Goal: Check status: Check status

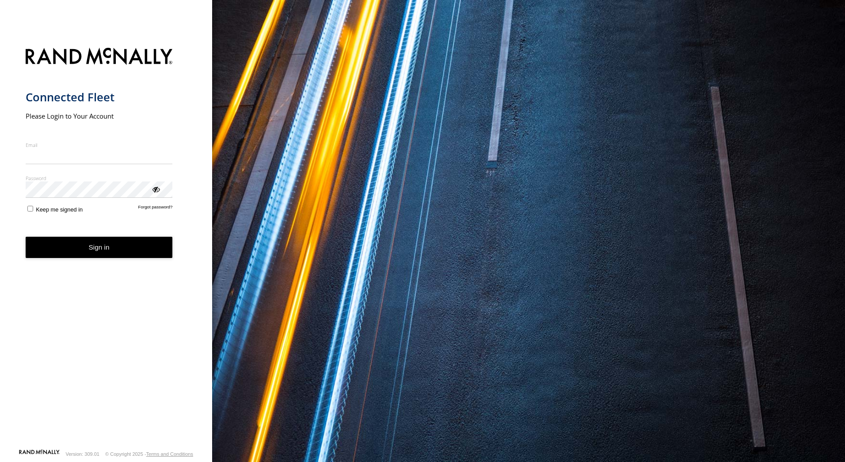
type input "**********"
click at [111, 252] on button "Sign in" at bounding box center [99, 248] width 147 height 22
click at [100, 245] on button "Sign in" at bounding box center [99, 248] width 147 height 22
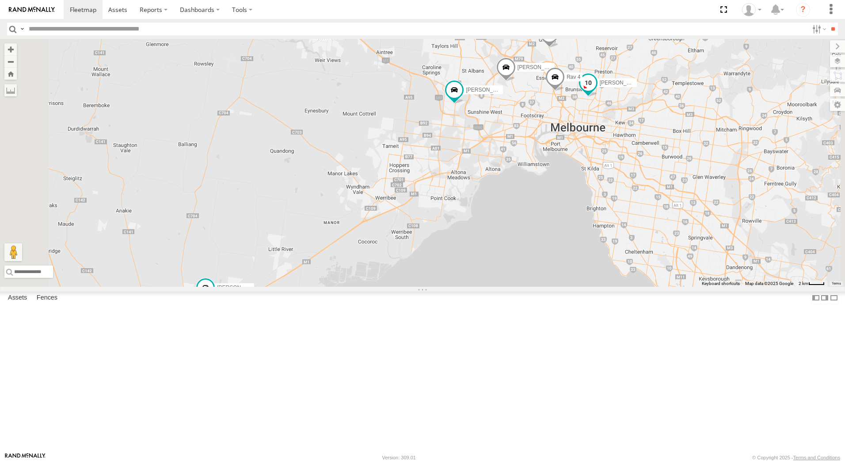
click at [596, 91] on span at bounding box center [589, 83] width 16 height 16
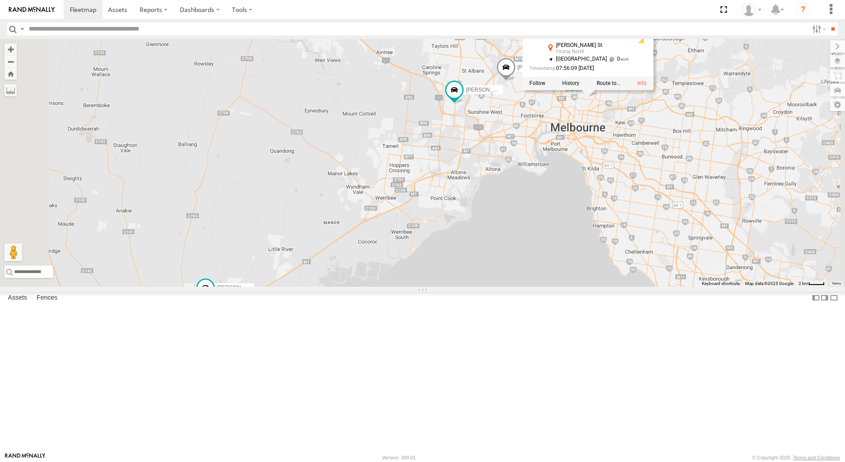
click at [741, 229] on div "Office Van [PERSON_NAME] [PERSON_NAME] [PERSON_NAME] 4 [PERSON_NAME] [PERSON_NA…" at bounding box center [422, 163] width 845 height 248
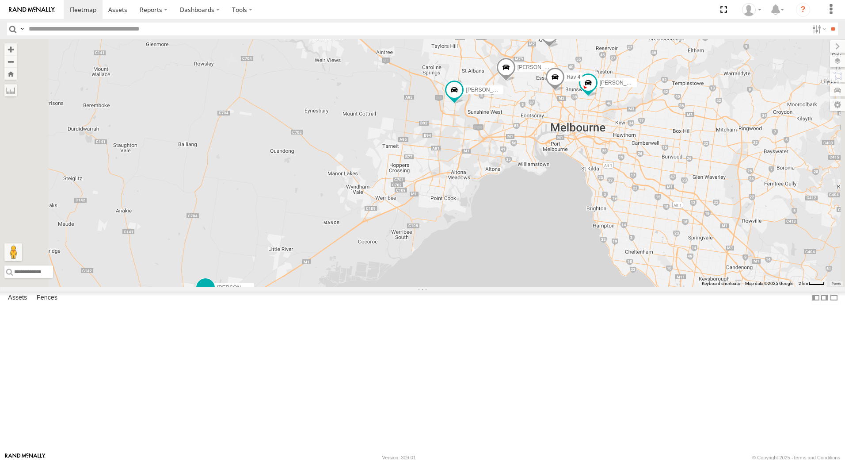
click at [214, 295] on span at bounding box center [206, 287] width 16 height 16
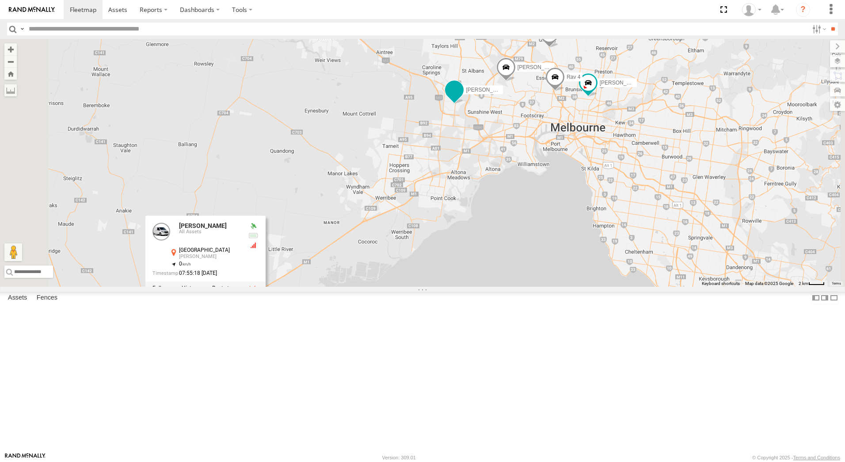
click at [463, 98] on span at bounding box center [455, 90] width 16 height 16
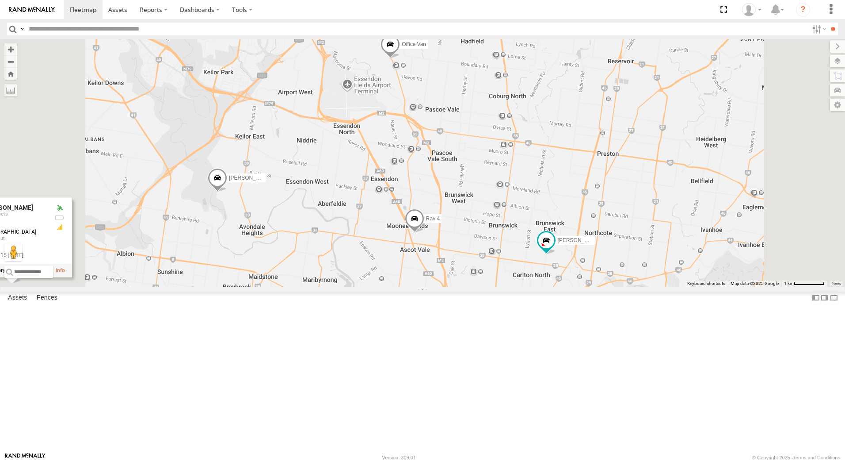
click at [227, 192] on span at bounding box center [217, 180] width 19 height 24
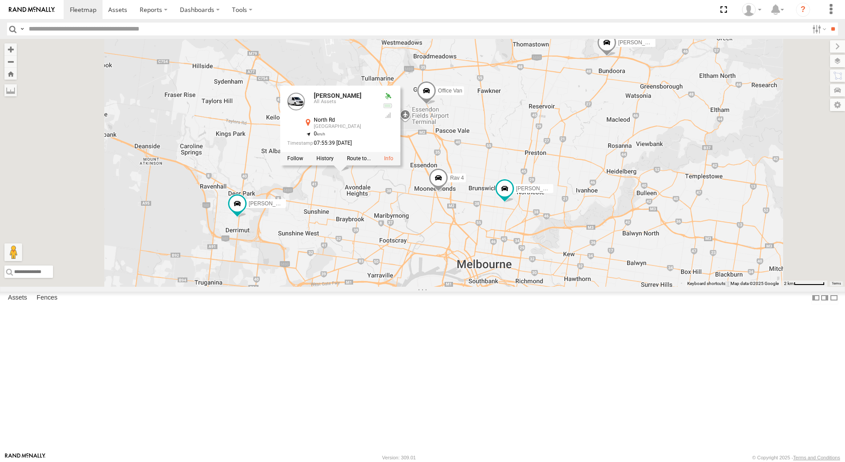
click at [455, 287] on div "Office Van [PERSON_NAME] [PERSON_NAME] [PERSON_NAME] 4 [PERSON_NAME] [PERSON_NA…" at bounding box center [422, 163] width 845 height 248
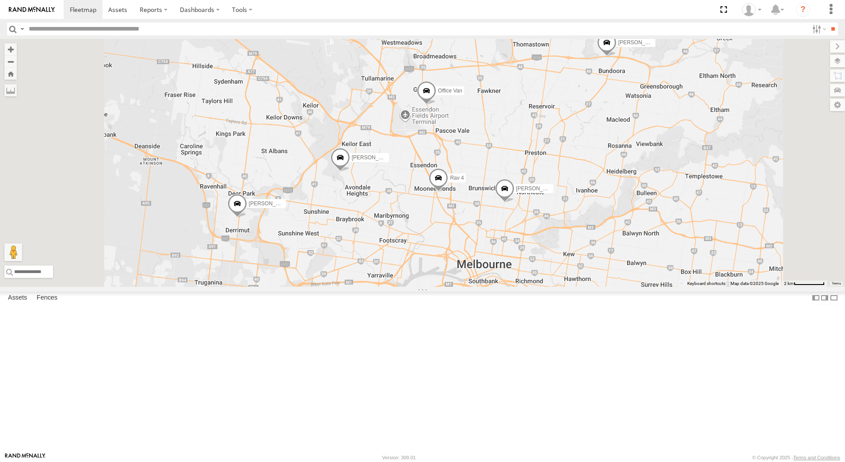
click at [247, 218] on span at bounding box center [237, 206] width 19 height 24
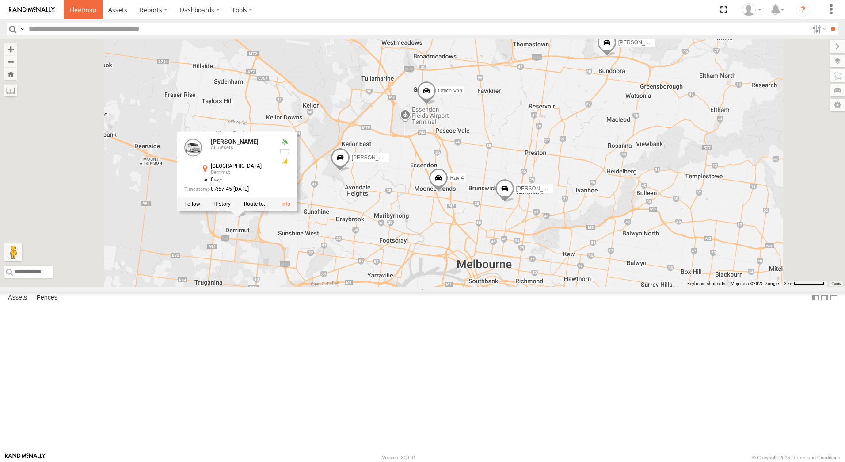
click at [86, 11] on span at bounding box center [83, 9] width 27 height 8
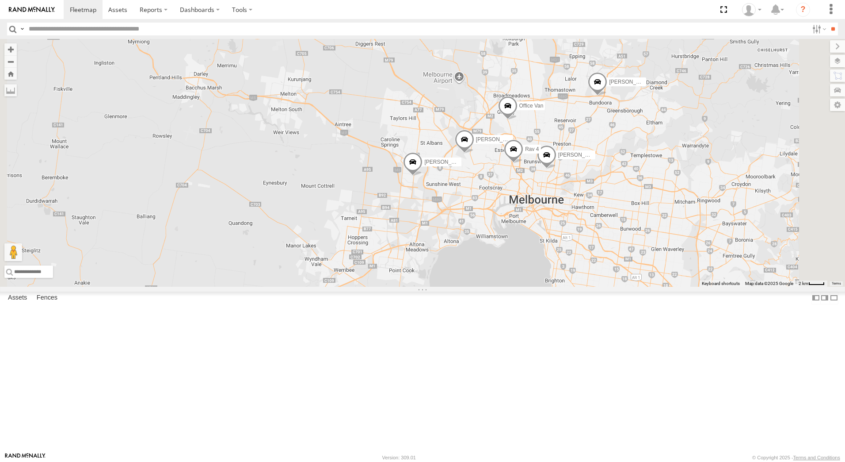
drag, startPoint x: 766, startPoint y: 159, endPoint x: 722, endPoint y: 233, distance: 86.2
click at [722, 233] on div "Office Van Stefan Weeks David Bonaddio Peter Edwardes Rav 4 William Joyce Rob S…" at bounding box center [422, 163] width 845 height 248
click at [518, 120] on span at bounding box center [507, 108] width 19 height 24
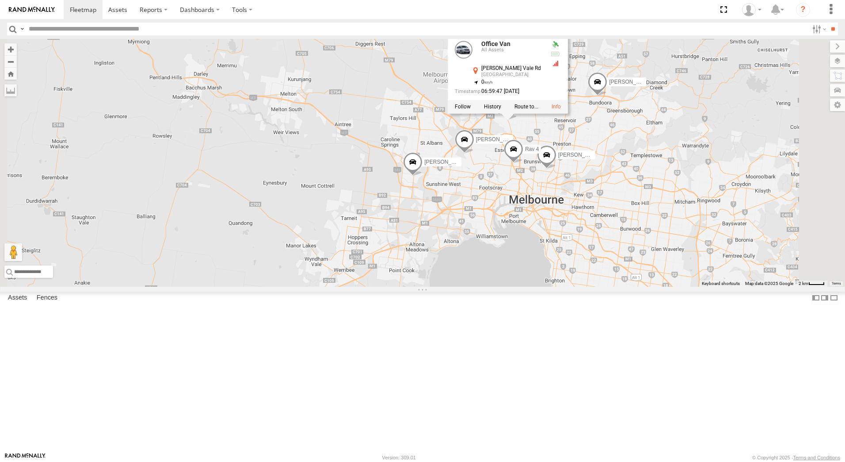
click at [729, 215] on div "Office Van Stefan Weeks David Bonaddio Peter Edwardes Rav 4 William Joyce Rob S…" at bounding box center [422, 163] width 845 height 248
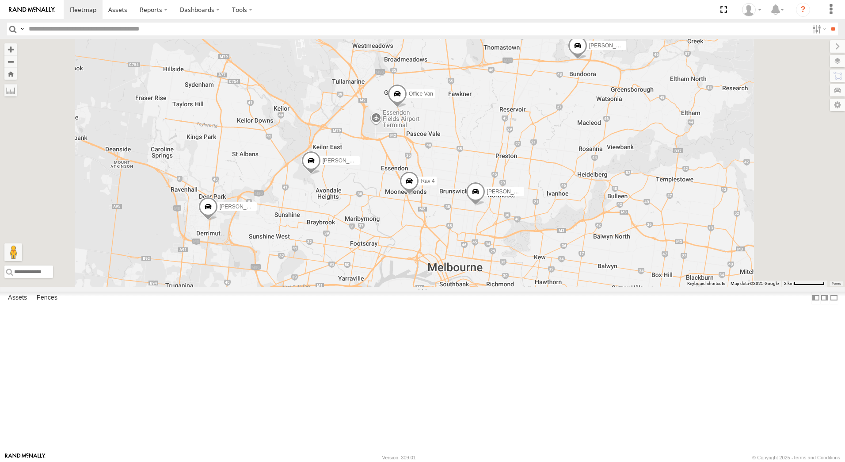
click at [321, 175] on span at bounding box center [311, 163] width 19 height 24
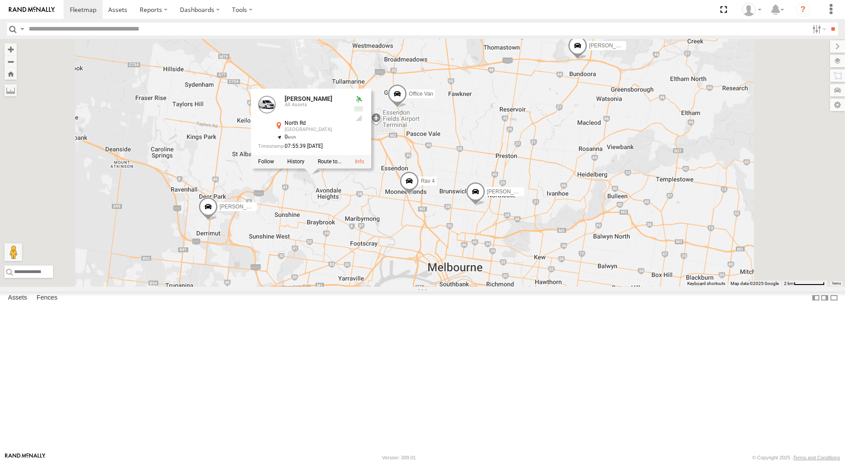
click at [706, 235] on div "Office Van [PERSON_NAME] [PERSON_NAME] [PERSON_NAME] 4 [PERSON_NAME] [PERSON_NA…" at bounding box center [422, 163] width 845 height 248
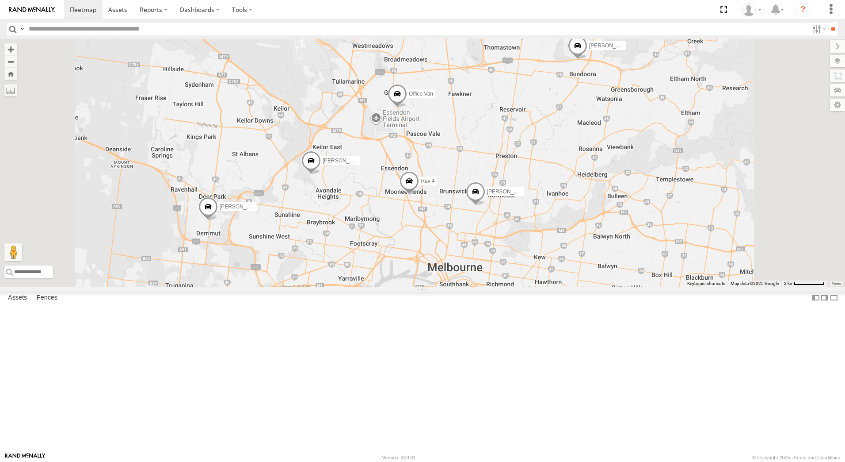
click at [588, 60] on span at bounding box center [577, 48] width 19 height 24
click at [660, 172] on div "Office Van Stefan Weeks David Bonaddio Peter Edwardes Rav 4 William Joyce Rob S…" at bounding box center [422, 163] width 845 height 248
click at [588, 60] on span at bounding box center [577, 48] width 19 height 24
click at [407, 108] on span at bounding box center [397, 96] width 19 height 24
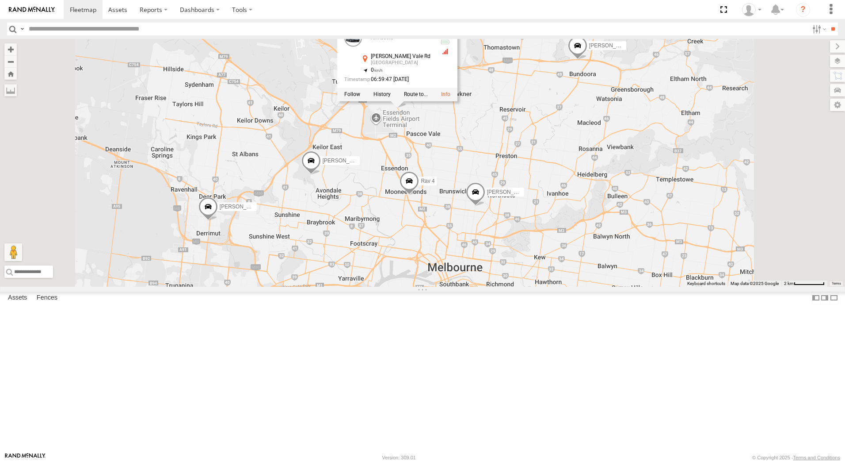
click at [608, 203] on div "Office Van Stefan Weeks David Bonaddio Peter Edwardes Rav 4 William Joyce Rob S…" at bounding box center [422, 163] width 845 height 248
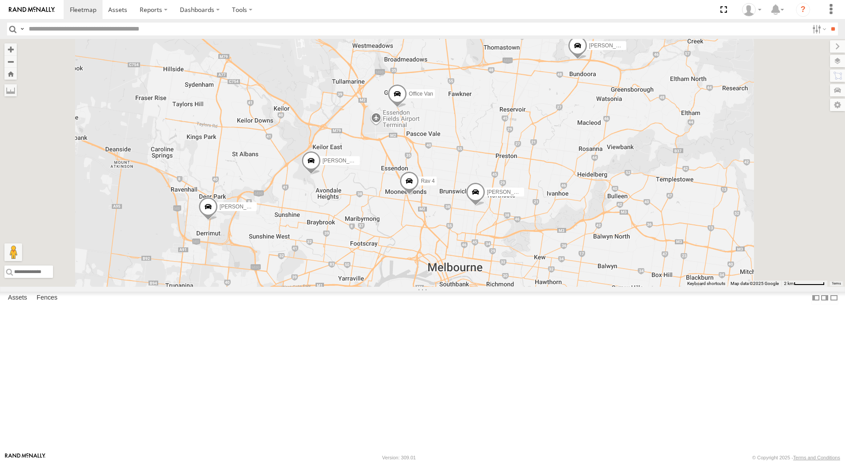
click at [485, 206] on span at bounding box center [475, 194] width 19 height 24
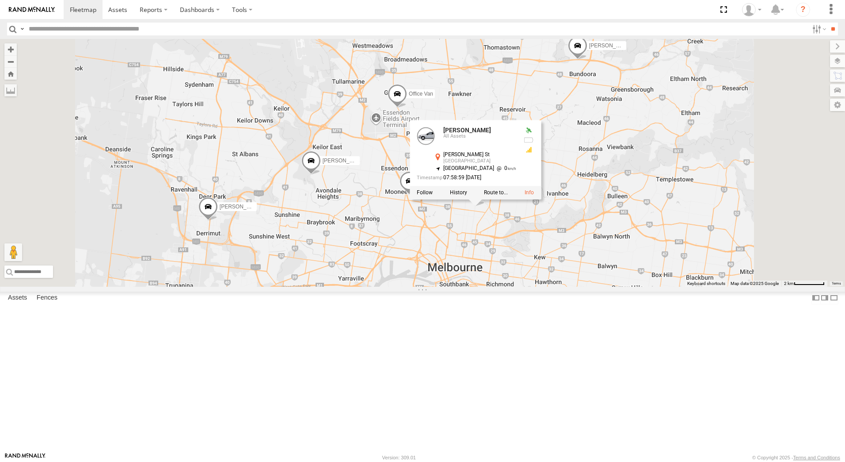
click at [707, 268] on div "Office Van Stefan Weeks David Bonaddio Peter Edwardes Rav 4 William Joyce Rob S…" at bounding box center [422, 163] width 845 height 248
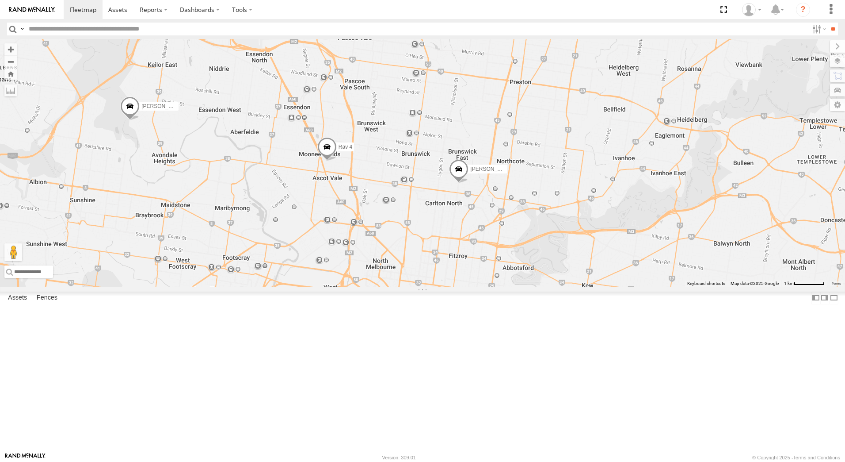
drag, startPoint x: 622, startPoint y: 286, endPoint x: 726, endPoint y: 241, distance: 113.7
click at [726, 241] on div "Office Van Stefan Weeks David Bonaddio Peter Edwardes Rav 4 William Joyce Rob S…" at bounding box center [422, 163] width 845 height 248
click at [469, 183] on span at bounding box center [458, 171] width 19 height 24
